Goal: Navigation & Orientation: Find specific page/section

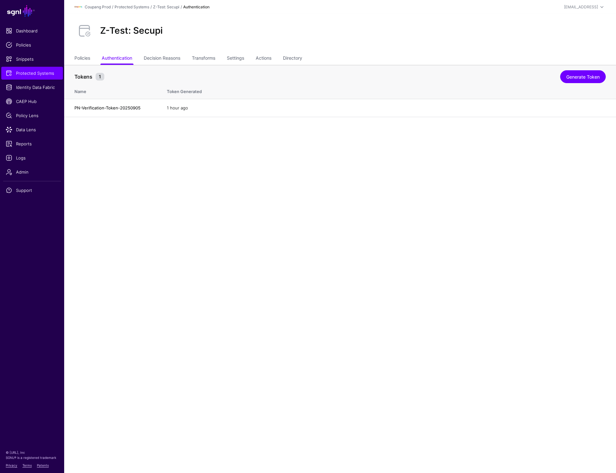
click at [333, 231] on main "SGNL Dashboard Policies Snippets Protected Systems Identity Data Fabric CAEP Hu…" at bounding box center [308, 236] width 616 height 473
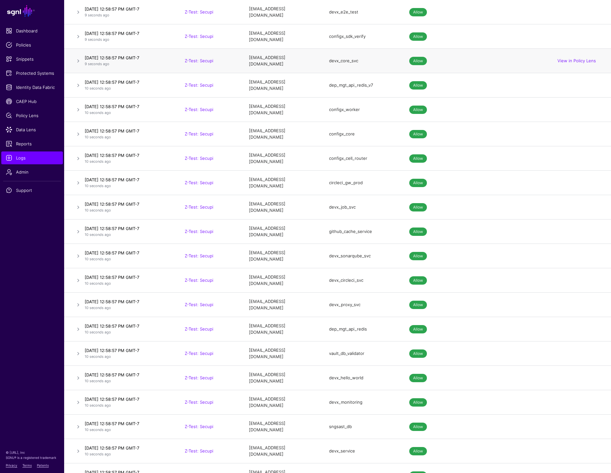
scroll to position [337, 0]
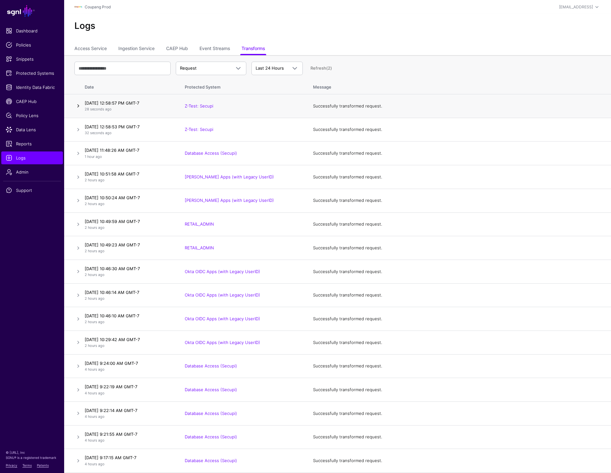
click at [79, 104] on link at bounding box center [78, 106] width 8 height 8
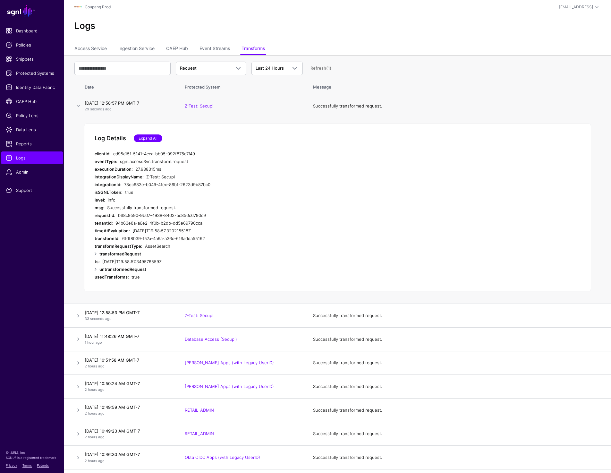
click at [155, 135] on link "Expand All" at bounding box center [148, 138] width 29 height 8
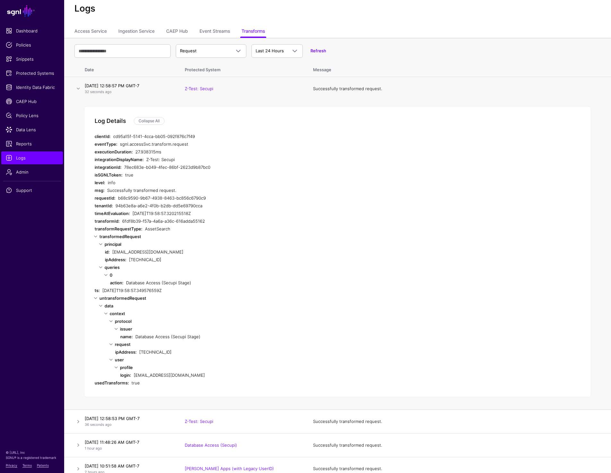
scroll to position [18, 0]
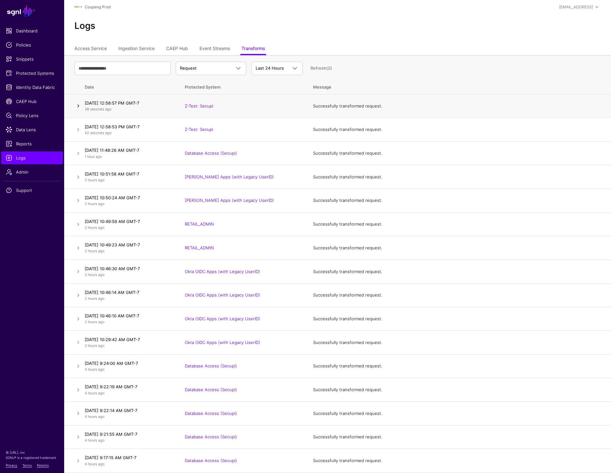
click at [78, 103] on link at bounding box center [78, 106] width 8 height 8
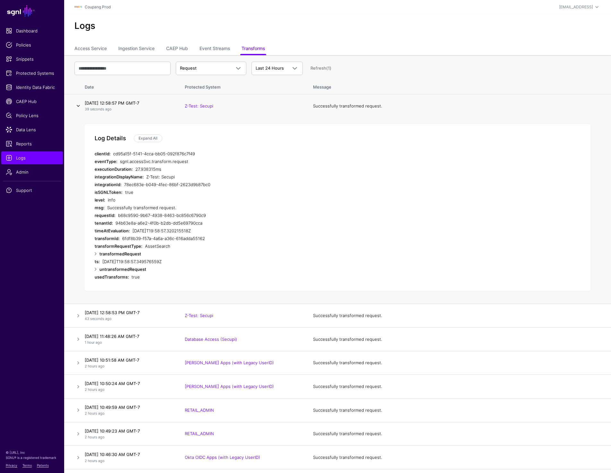
click at [78, 103] on link at bounding box center [78, 106] width 8 height 8
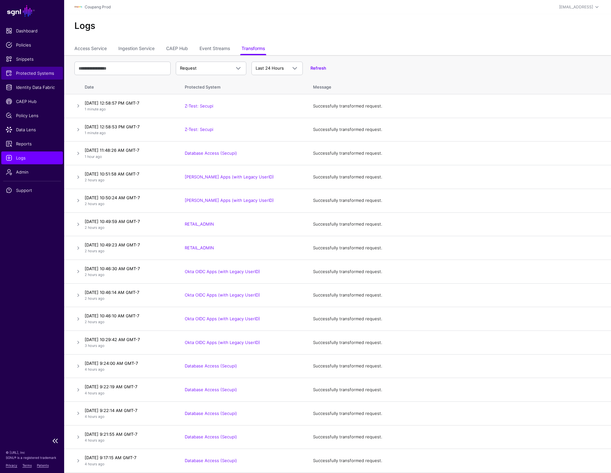
click at [41, 69] on link "Protected Systems" at bounding box center [32, 73] width 62 height 13
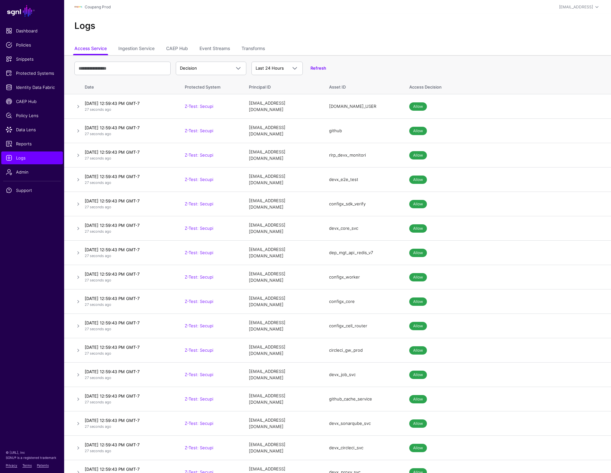
click at [455, 38] on div "Logs" at bounding box center [337, 28] width 547 height 29
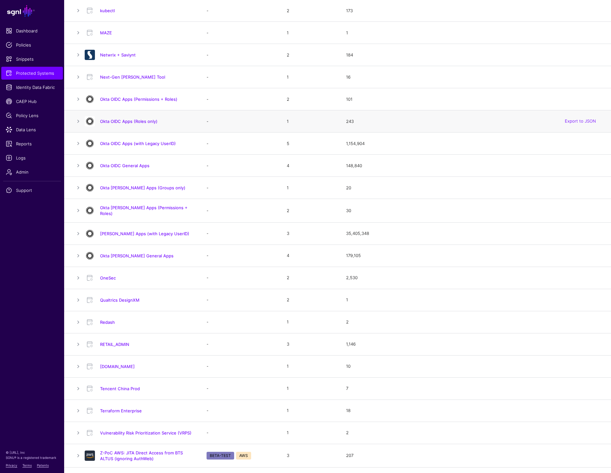
scroll to position [407, 0]
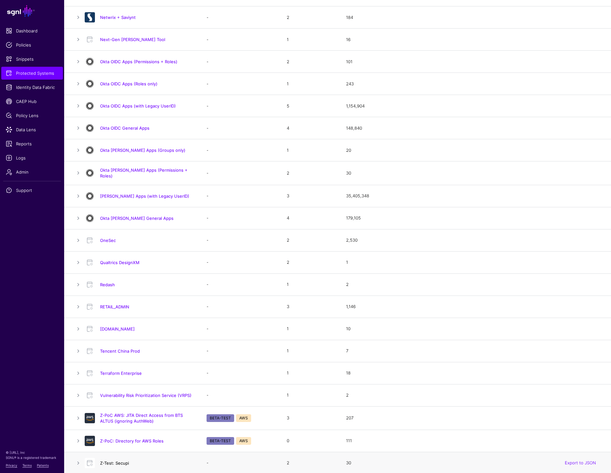
click at [108, 460] on link "Z-Test: Secupi" at bounding box center [114, 462] width 29 height 5
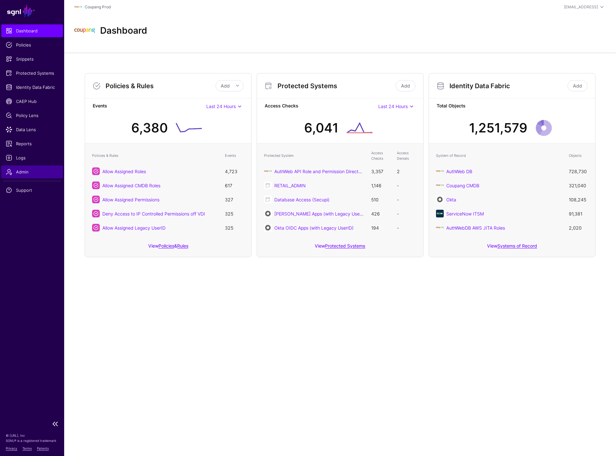
click at [30, 166] on link "Admin" at bounding box center [32, 171] width 62 height 13
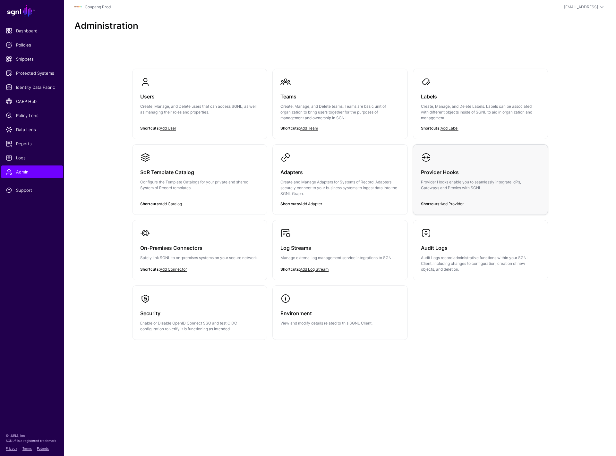
click at [448, 174] on h3 "Provider Hooks" at bounding box center [480, 172] width 119 height 9
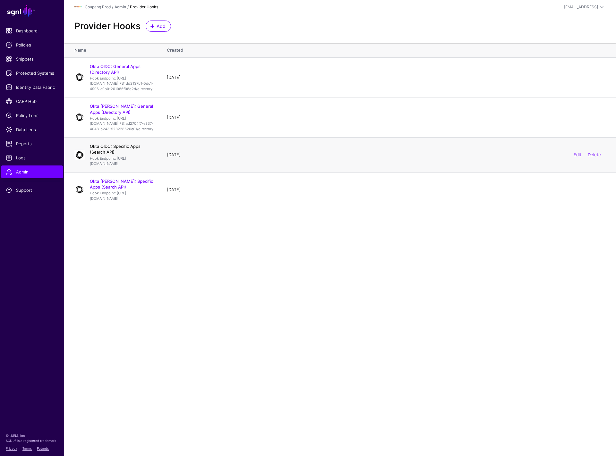
click at [127, 155] on link "Okta OIDC: Specific Apps (Search API)" at bounding box center [115, 149] width 51 height 11
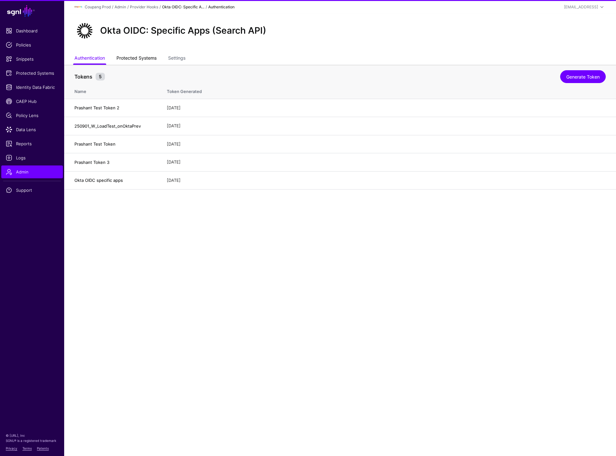
click at [148, 57] on link "Protected Systems" at bounding box center [136, 59] width 40 height 12
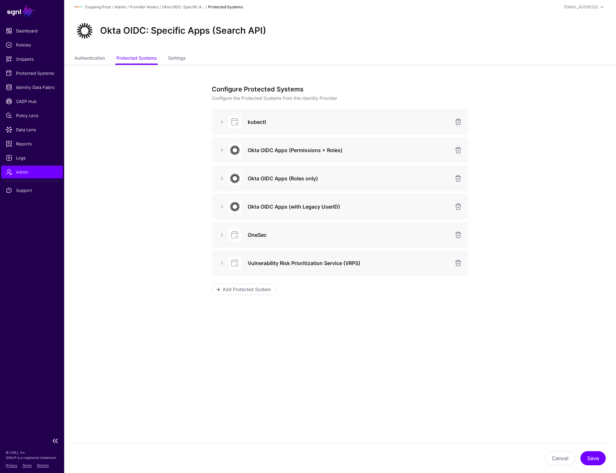
click at [17, 171] on span "Admin" at bounding box center [32, 172] width 53 height 6
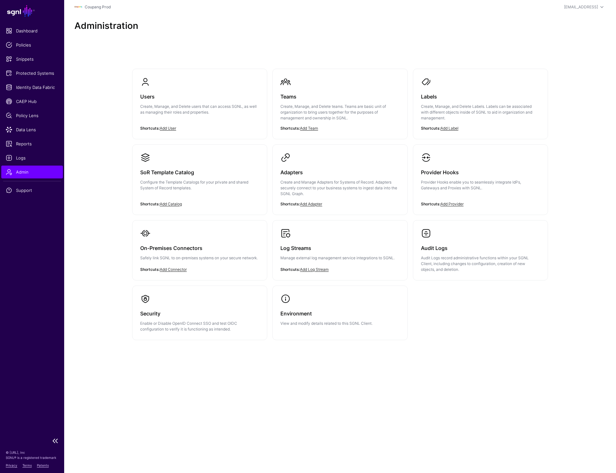
click at [17, 171] on span "Admin" at bounding box center [32, 172] width 53 height 6
click at [174, 304] on div "Security Enable or Disable OpenID Connect SSO and test OIDC configuration to ve…" at bounding box center [199, 318] width 119 height 28
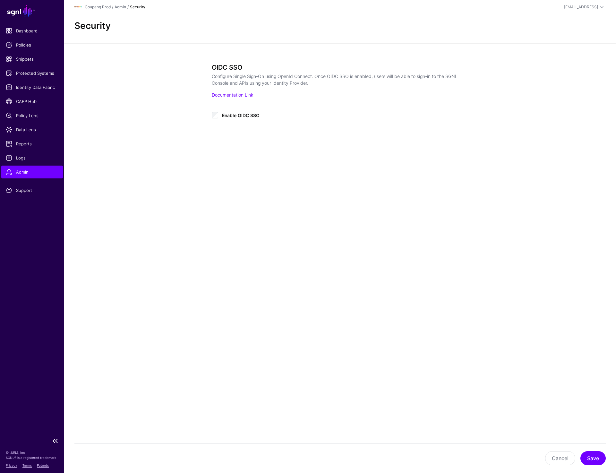
click at [30, 168] on link "Admin" at bounding box center [32, 171] width 62 height 13
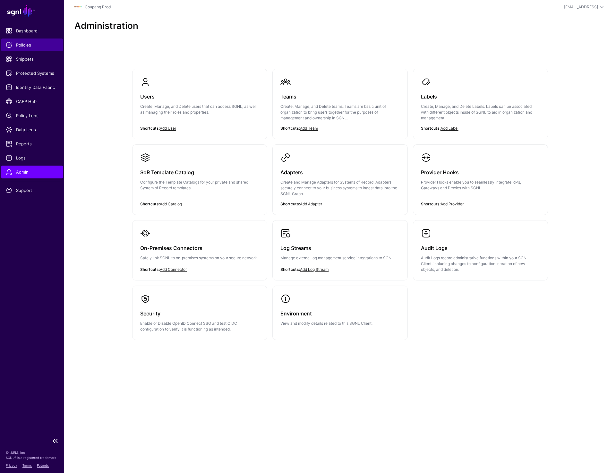
click at [27, 46] on span "Policies" at bounding box center [32, 45] width 53 height 6
